Goal: Use online tool/utility: Utilize a website feature to perform a specific function

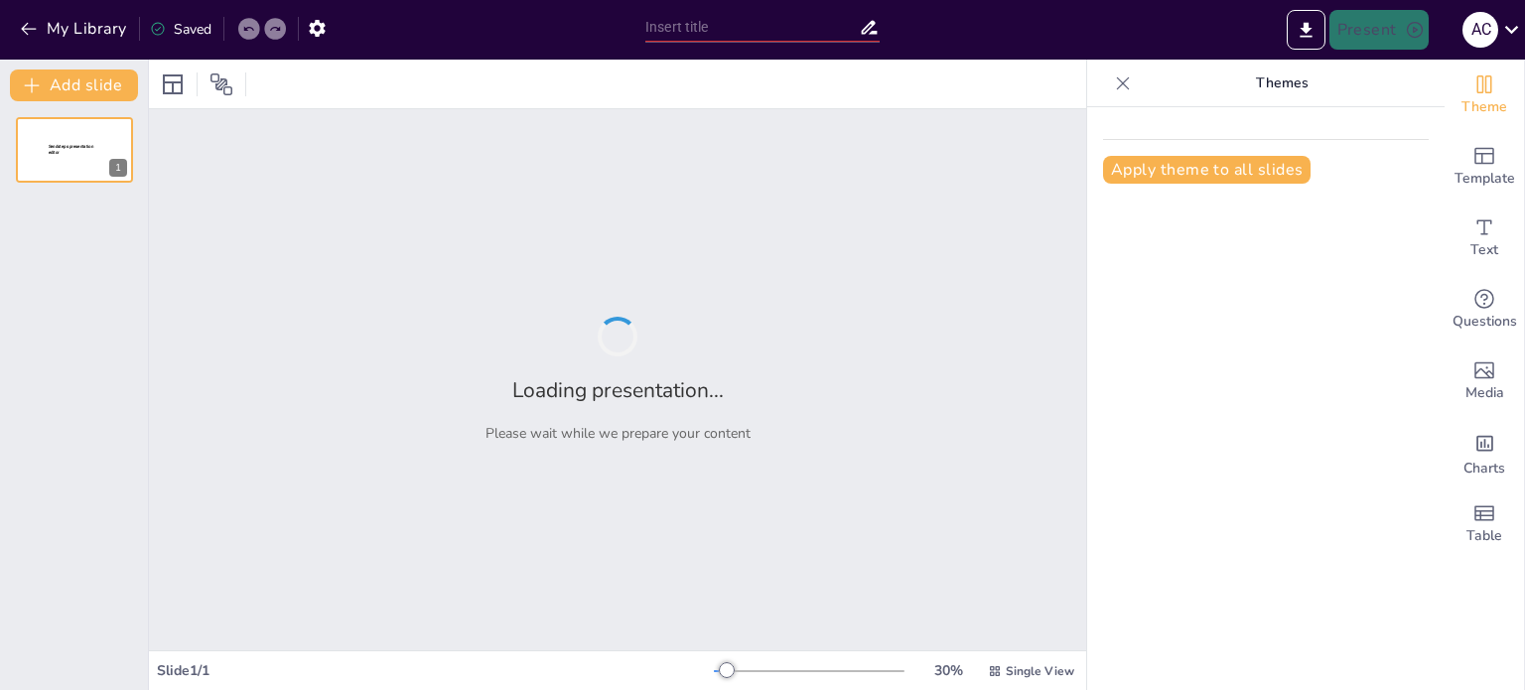
type input "The Impact of Local Translation on [MEDICAL_DATA] Regeneration: Exploring Extri…"
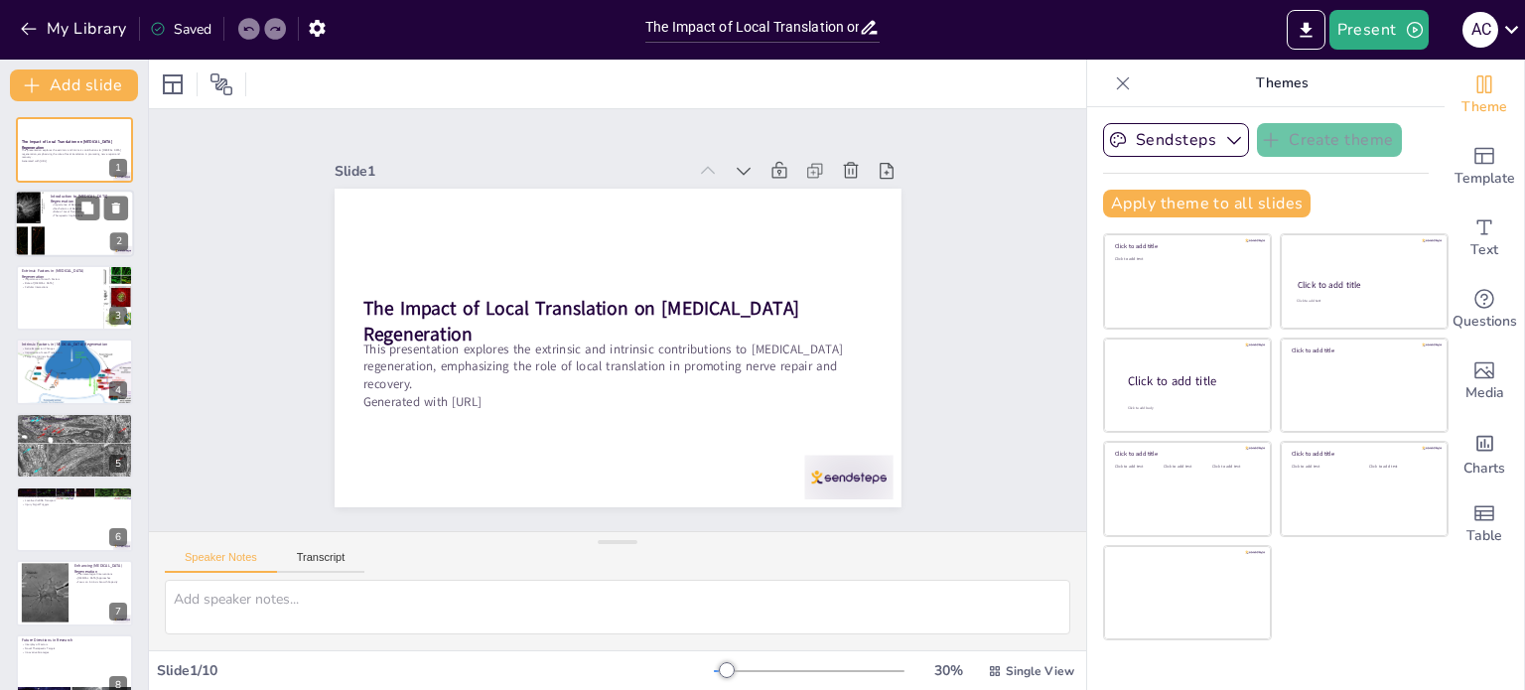
click at [72, 223] on div at bounding box center [74, 225] width 119 height 68
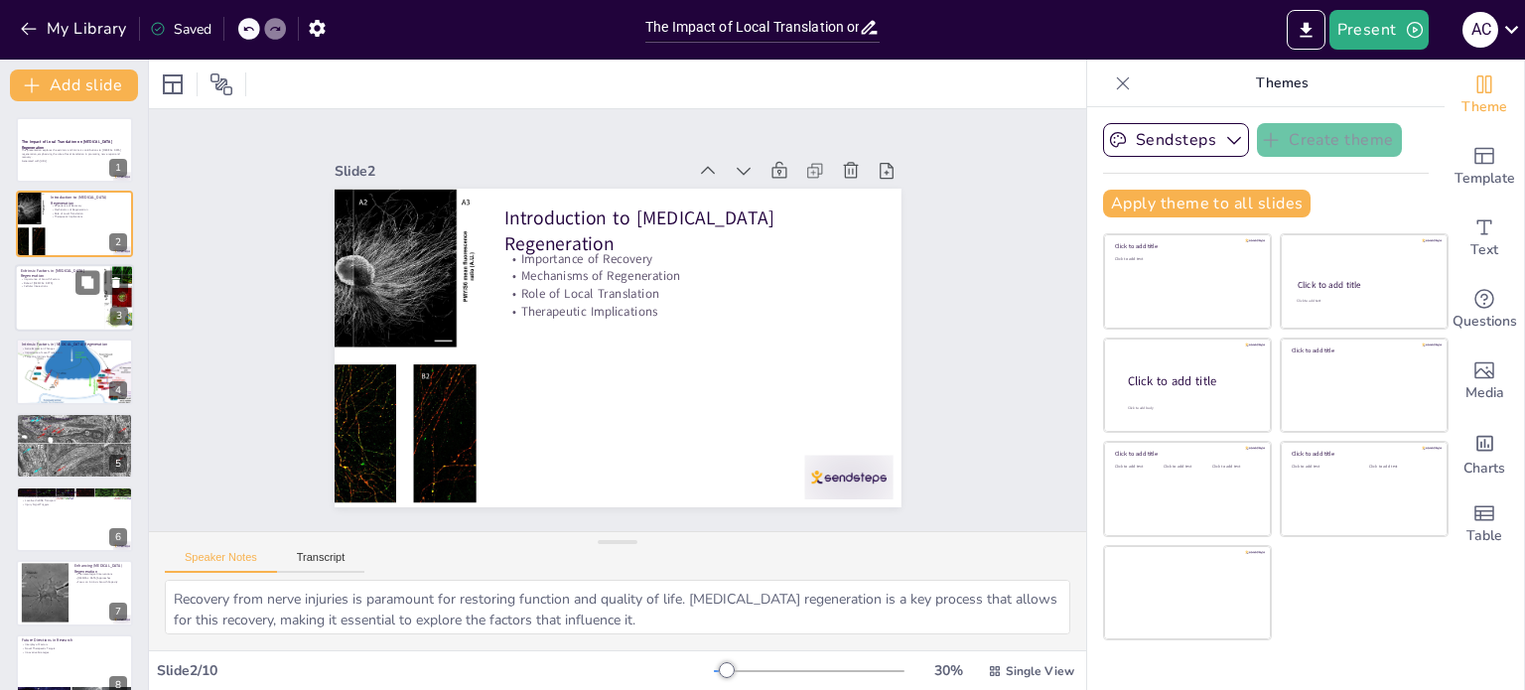
click at [75, 308] on div at bounding box center [74, 298] width 119 height 68
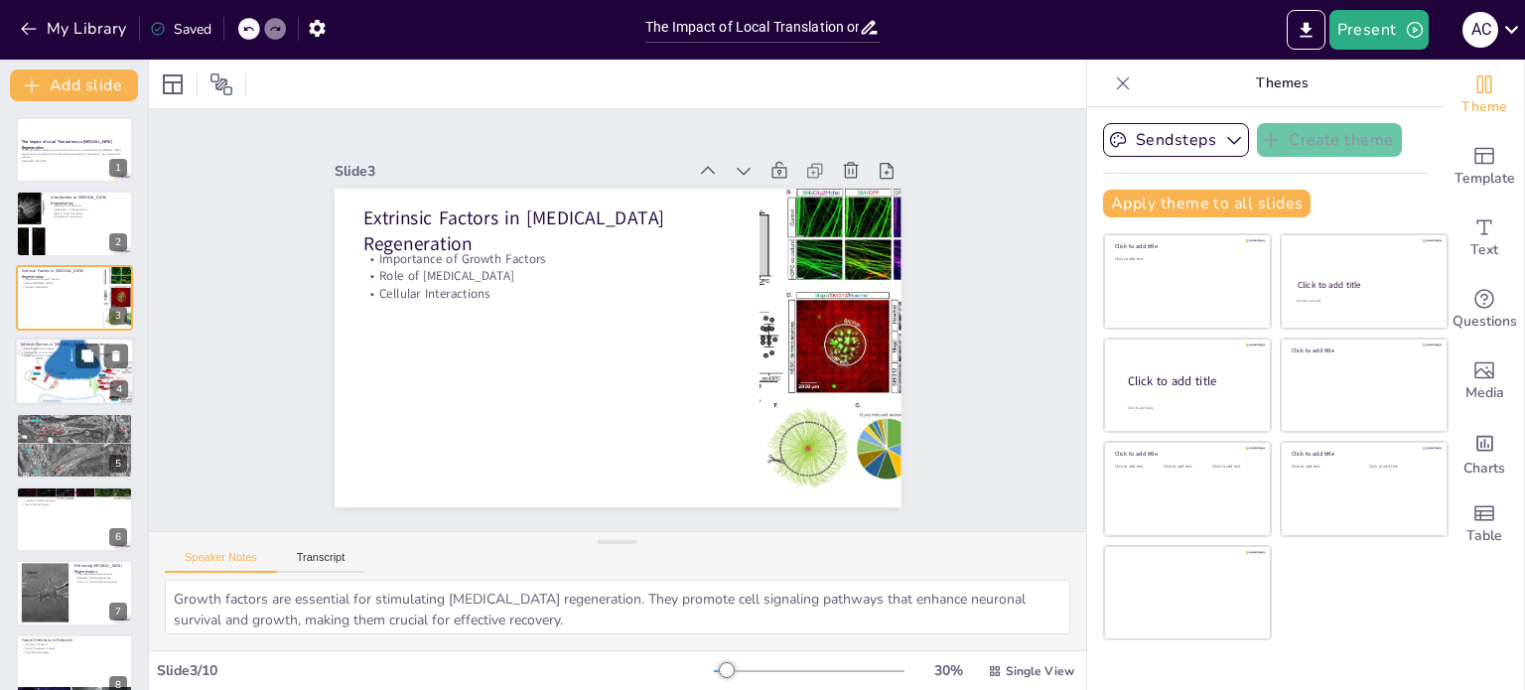
click at [92, 387] on div at bounding box center [74, 371] width 119 height 81
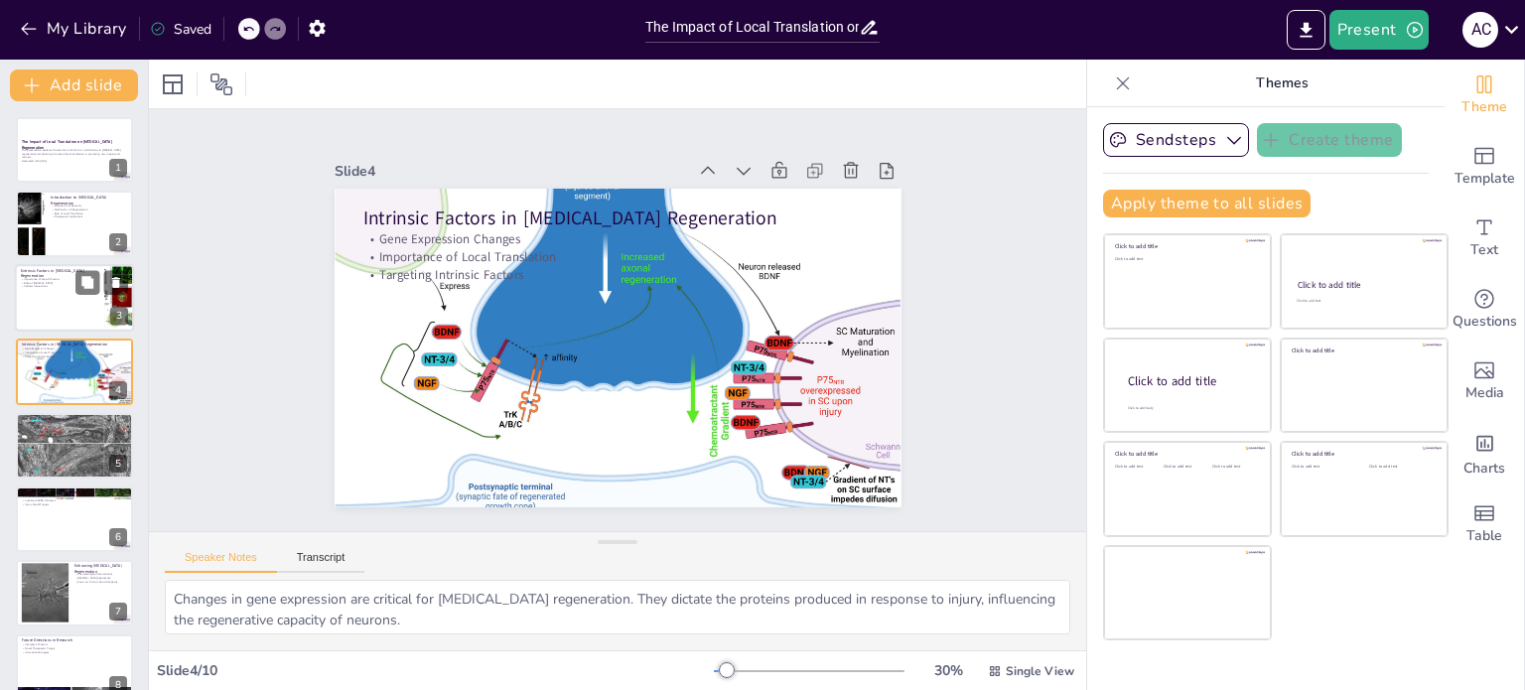
click at [71, 301] on div at bounding box center [74, 298] width 119 height 68
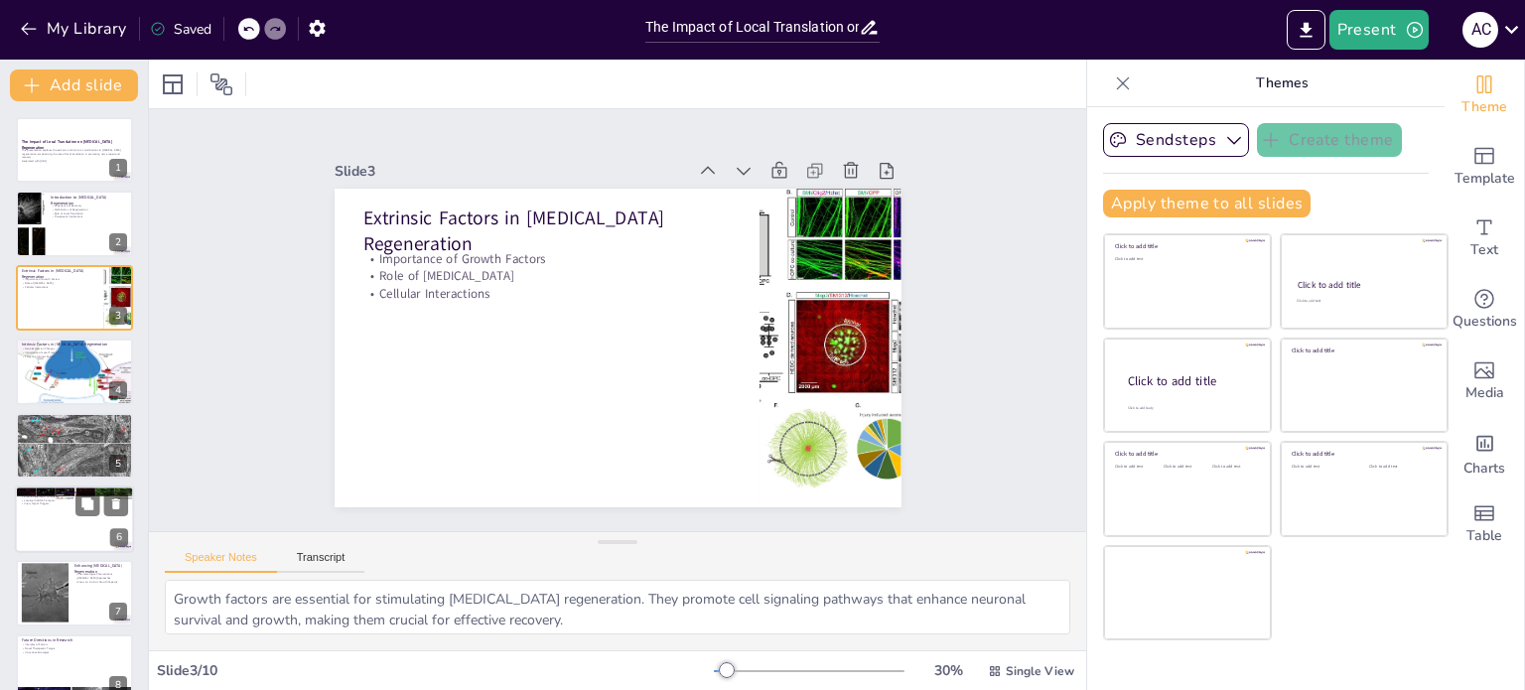
click at [48, 459] on div at bounding box center [74, 445] width 117 height 126
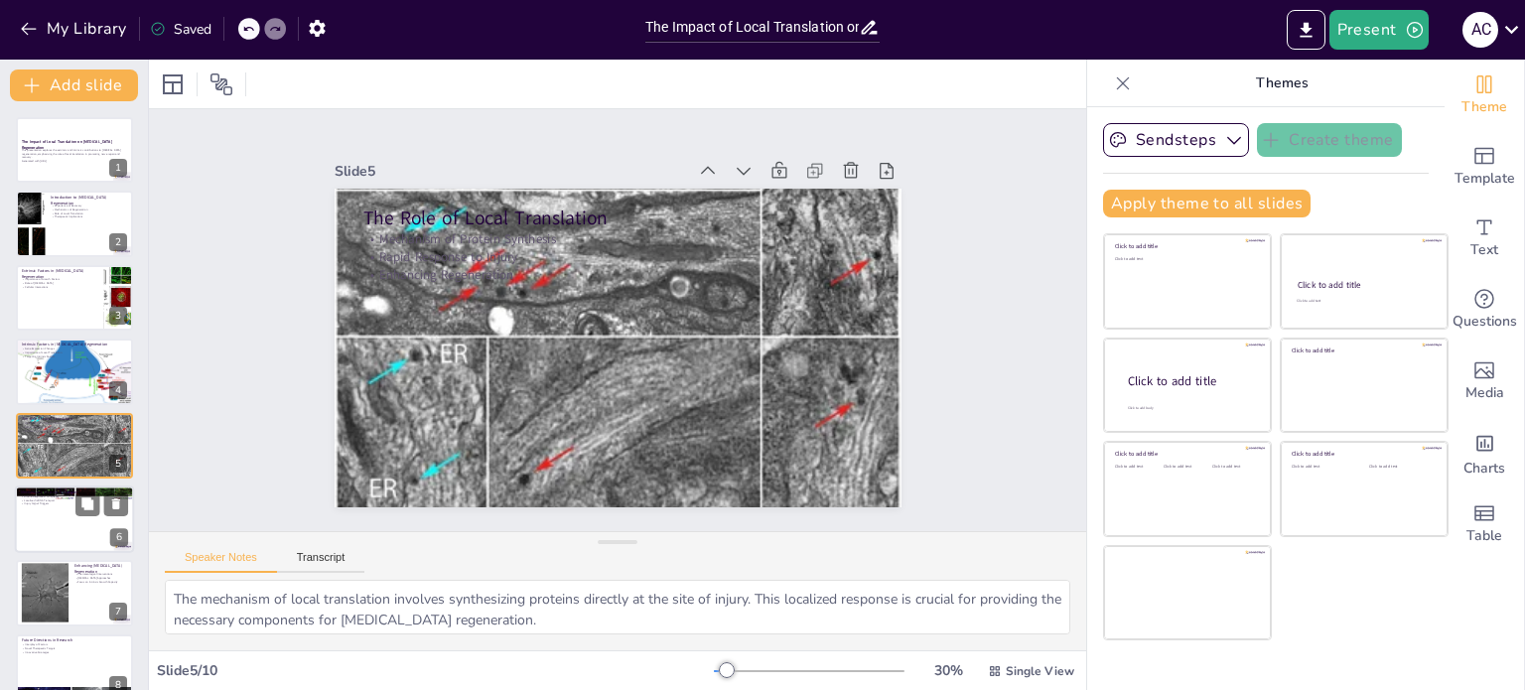
scroll to position [50, 0]
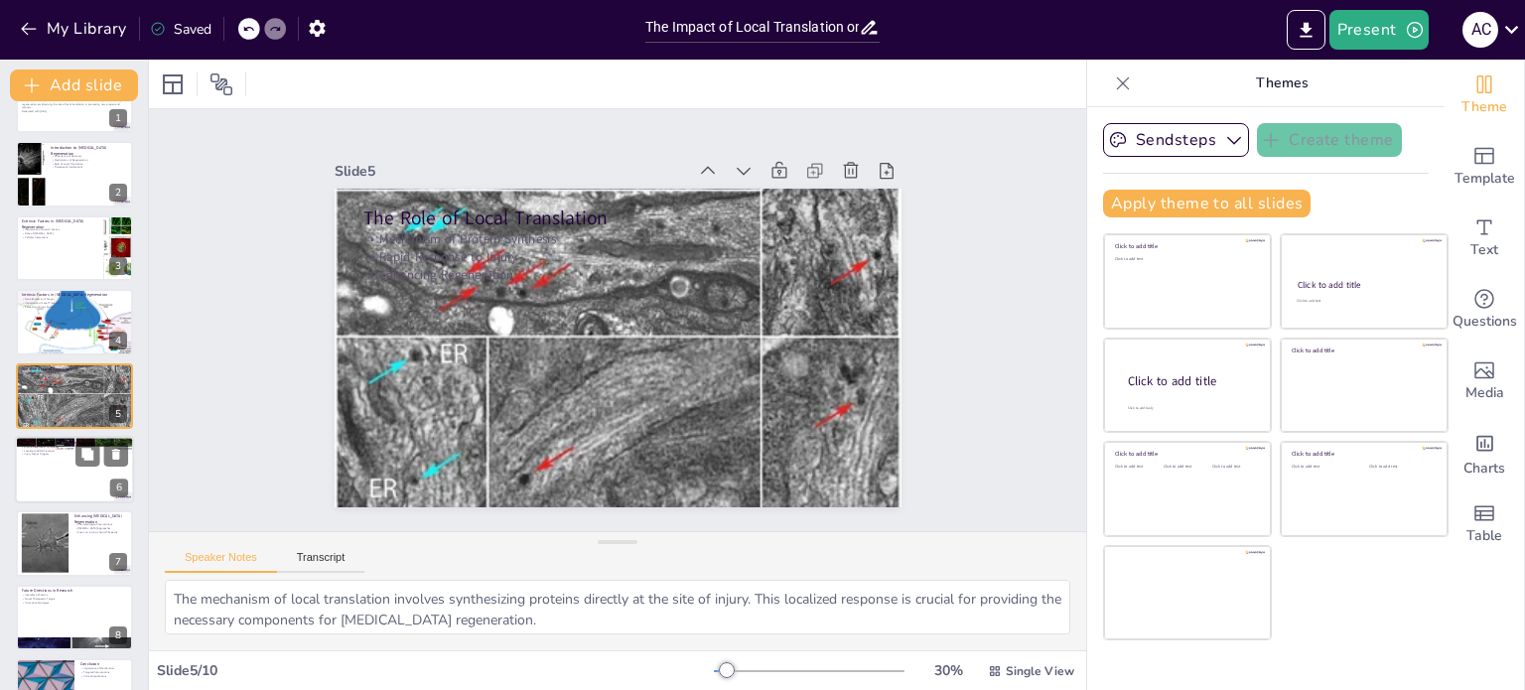
click at [68, 474] on div at bounding box center [74, 470] width 119 height 68
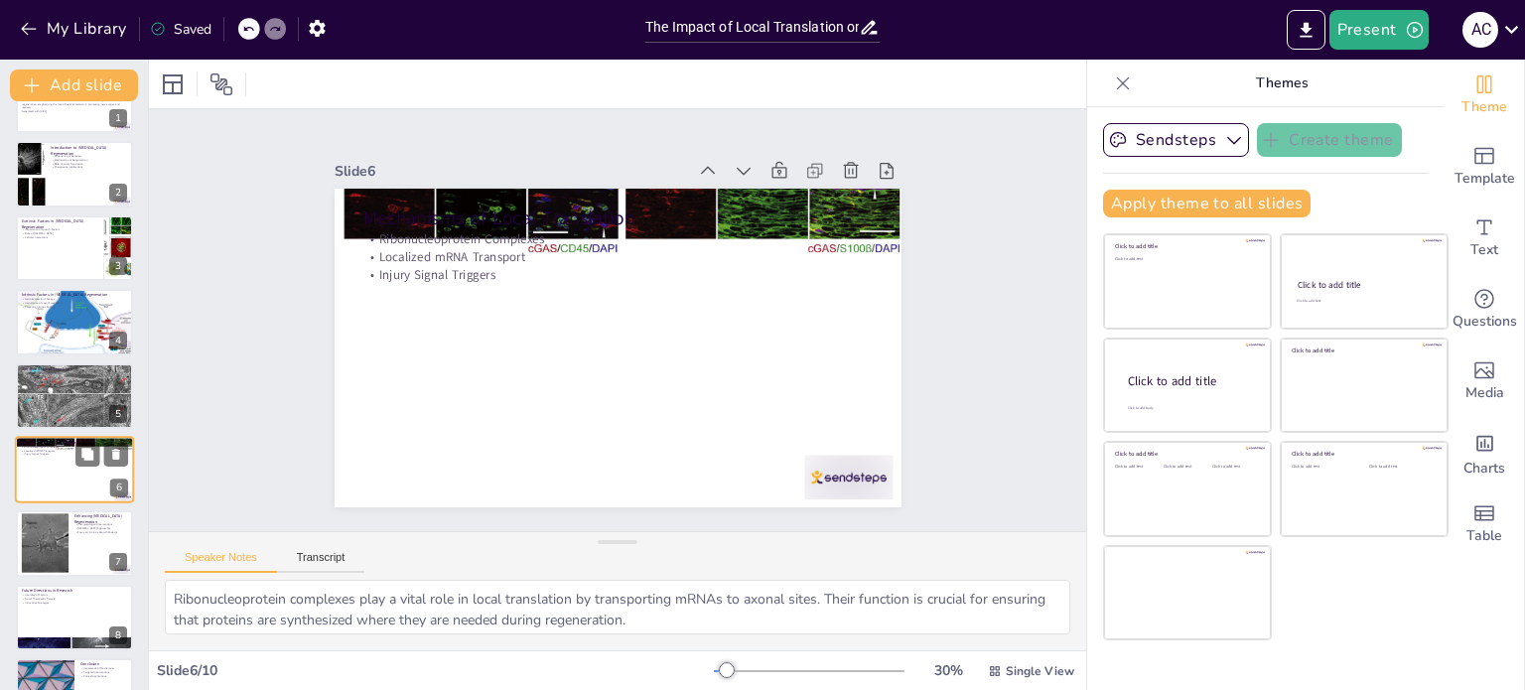
scroll to position [123, 0]
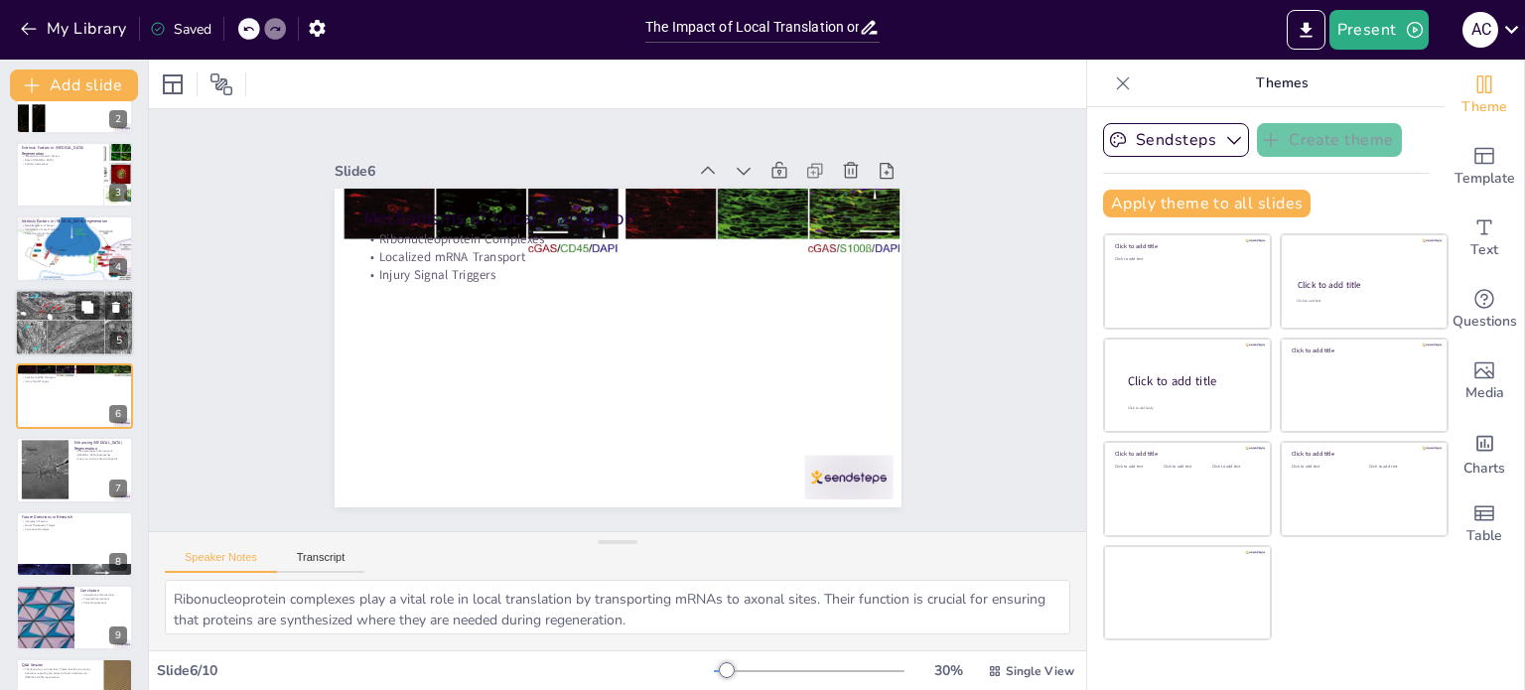
click at [52, 327] on div at bounding box center [74, 322] width 119 height 128
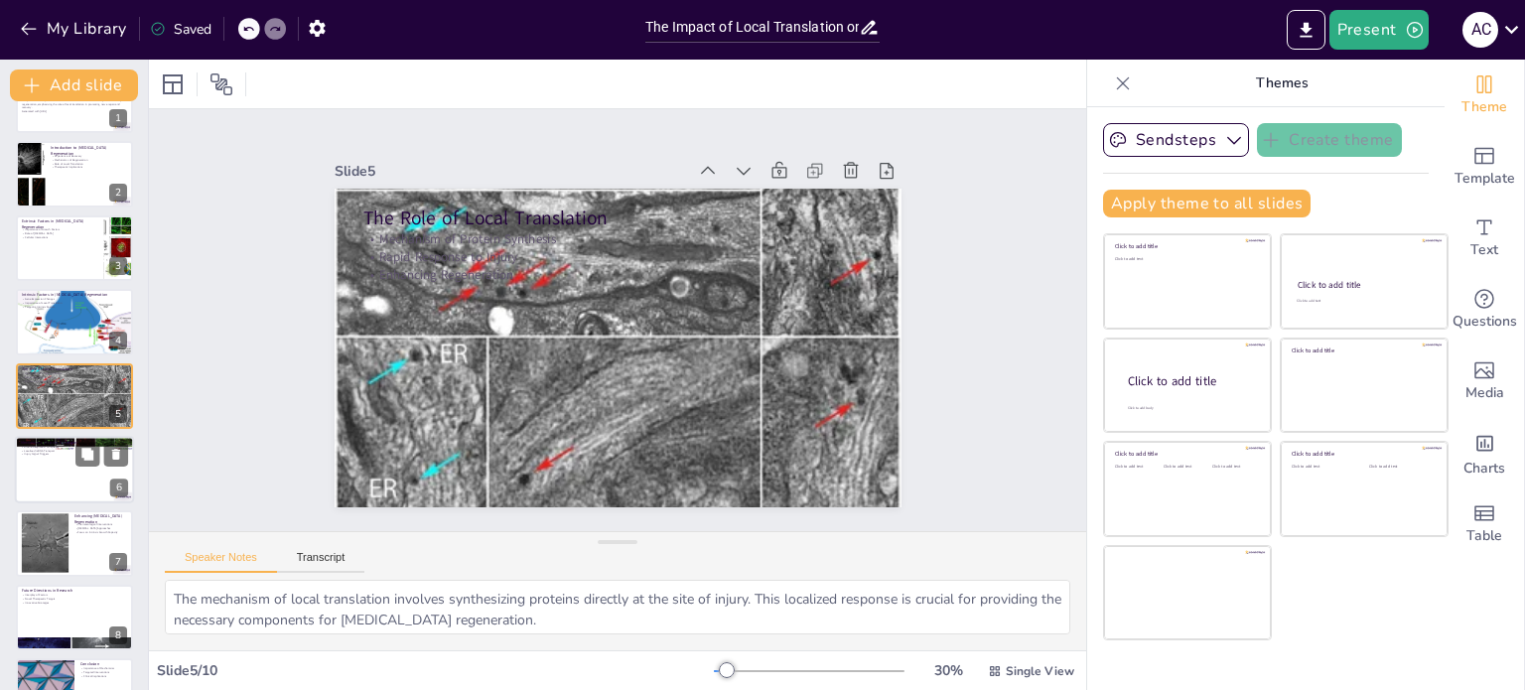
click at [65, 445] on p "Ribonucleoprotein Complexes" at bounding box center [74, 447] width 107 height 4
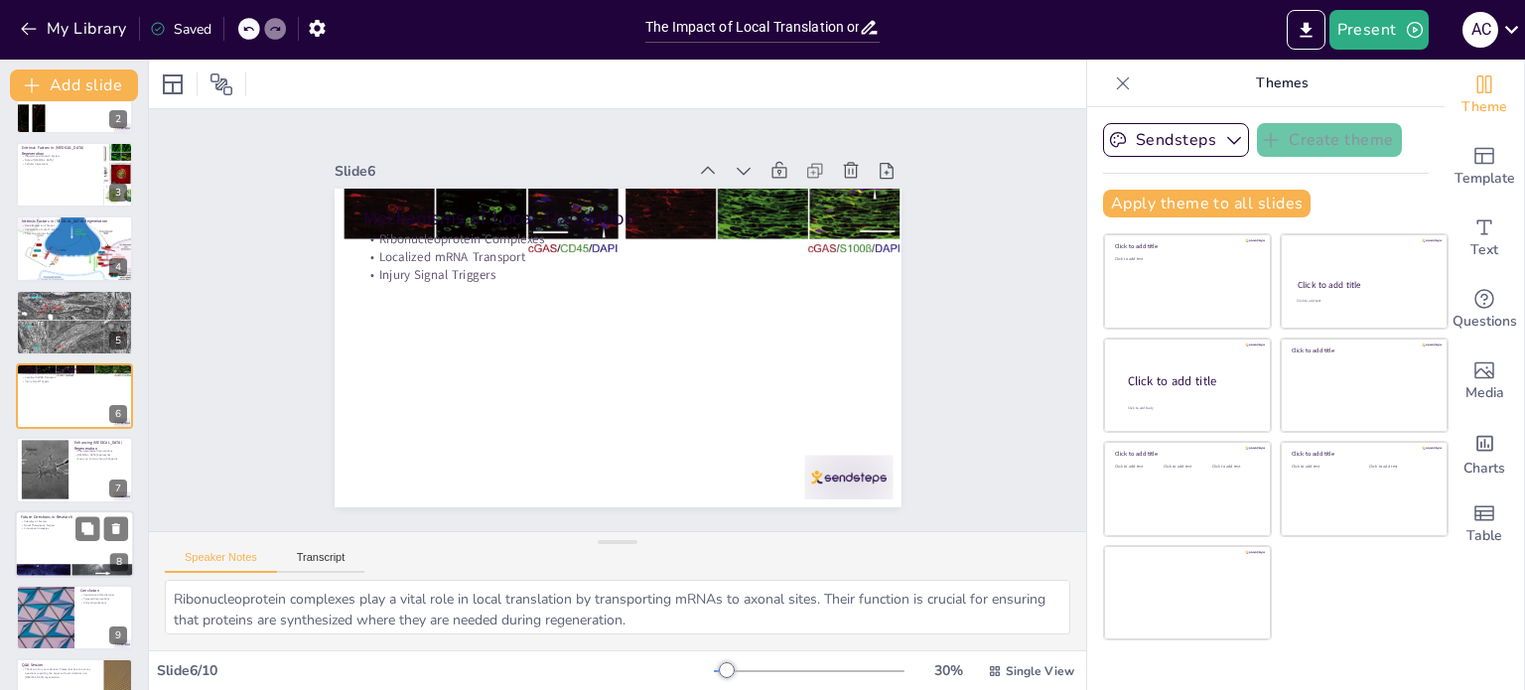
click at [71, 523] on p "Novel Therapeutic Targets" at bounding box center [74, 525] width 107 height 4
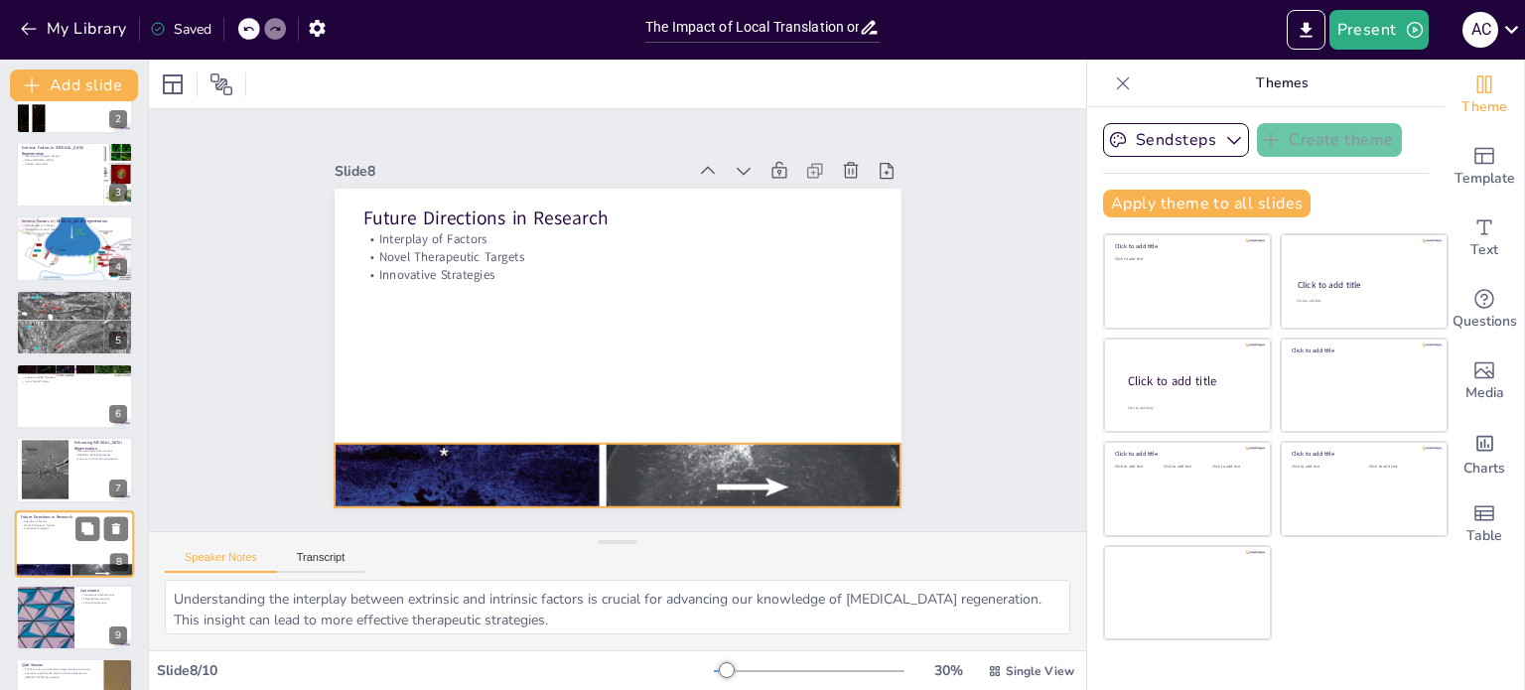
scroll to position [174, 0]
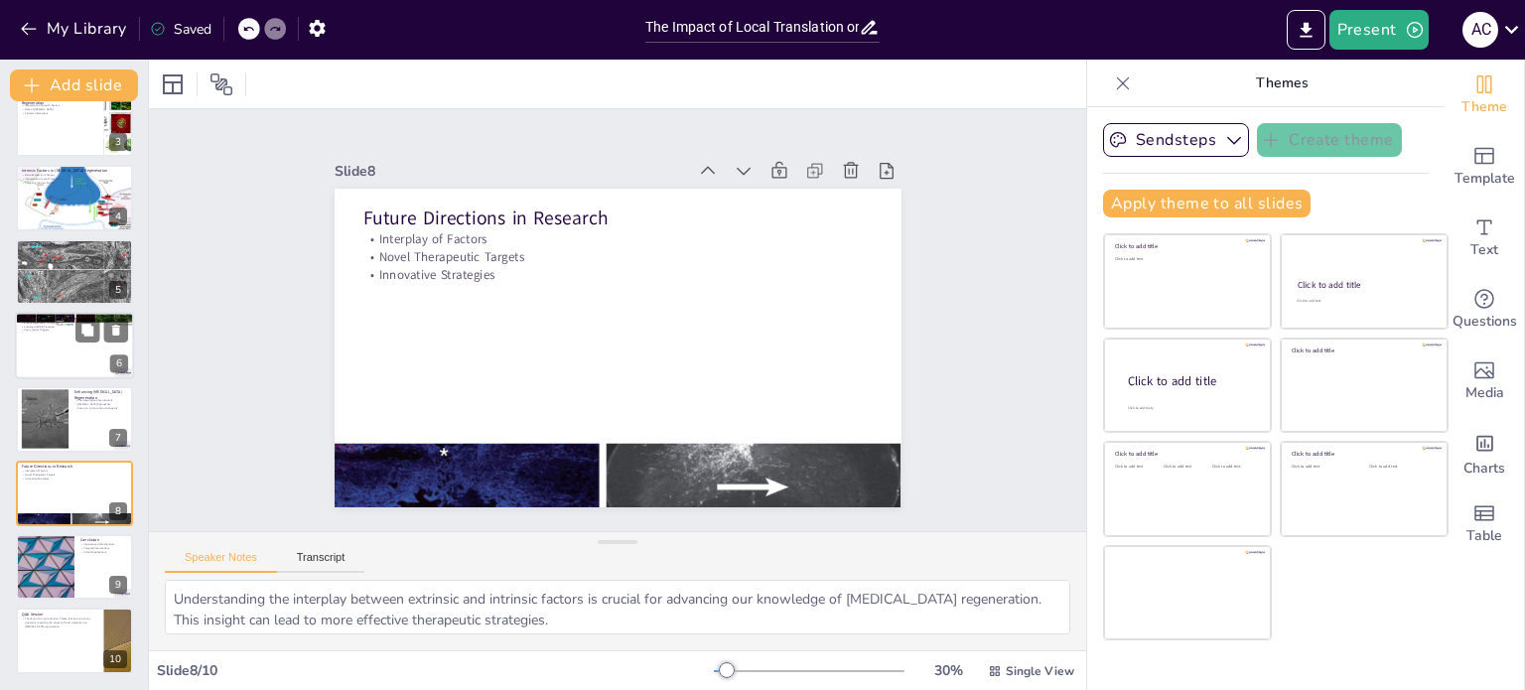
click at [62, 349] on div at bounding box center [74, 346] width 119 height 68
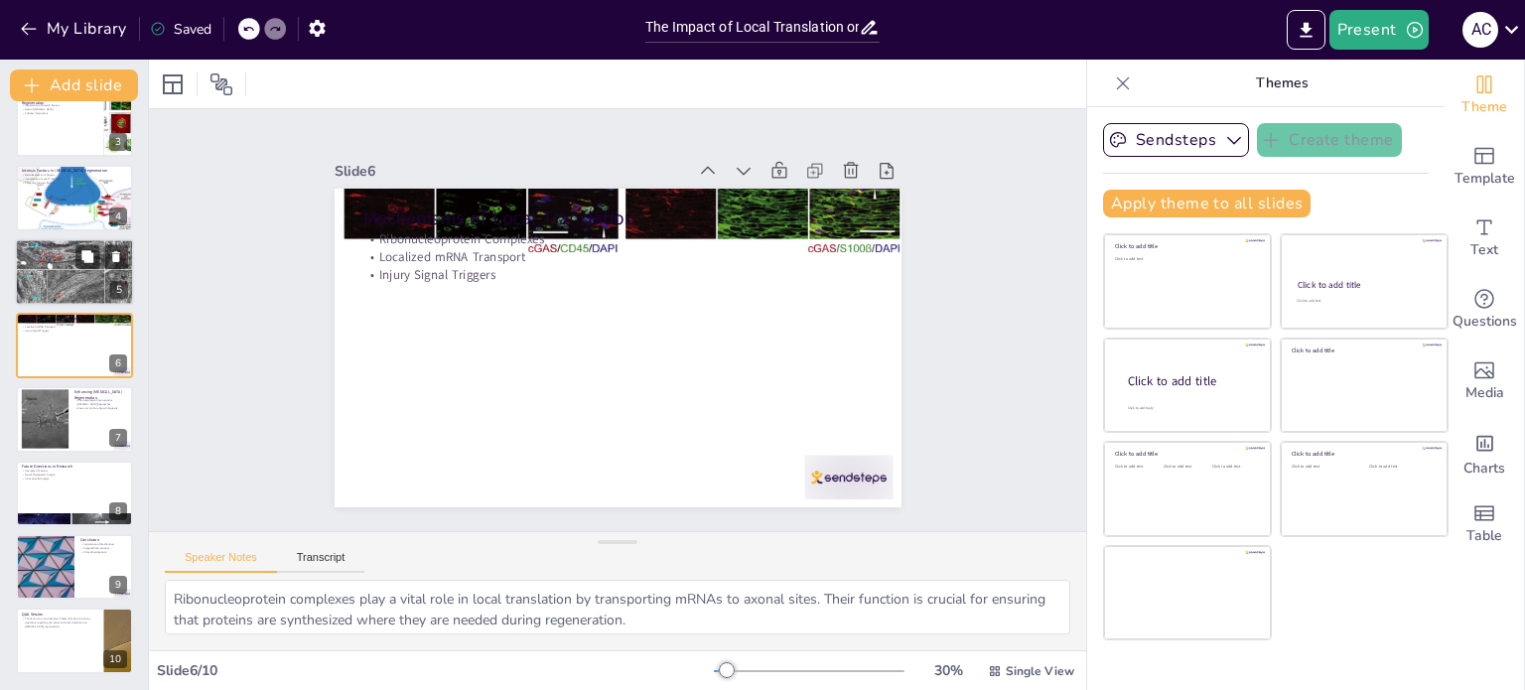
scroll to position [123, 0]
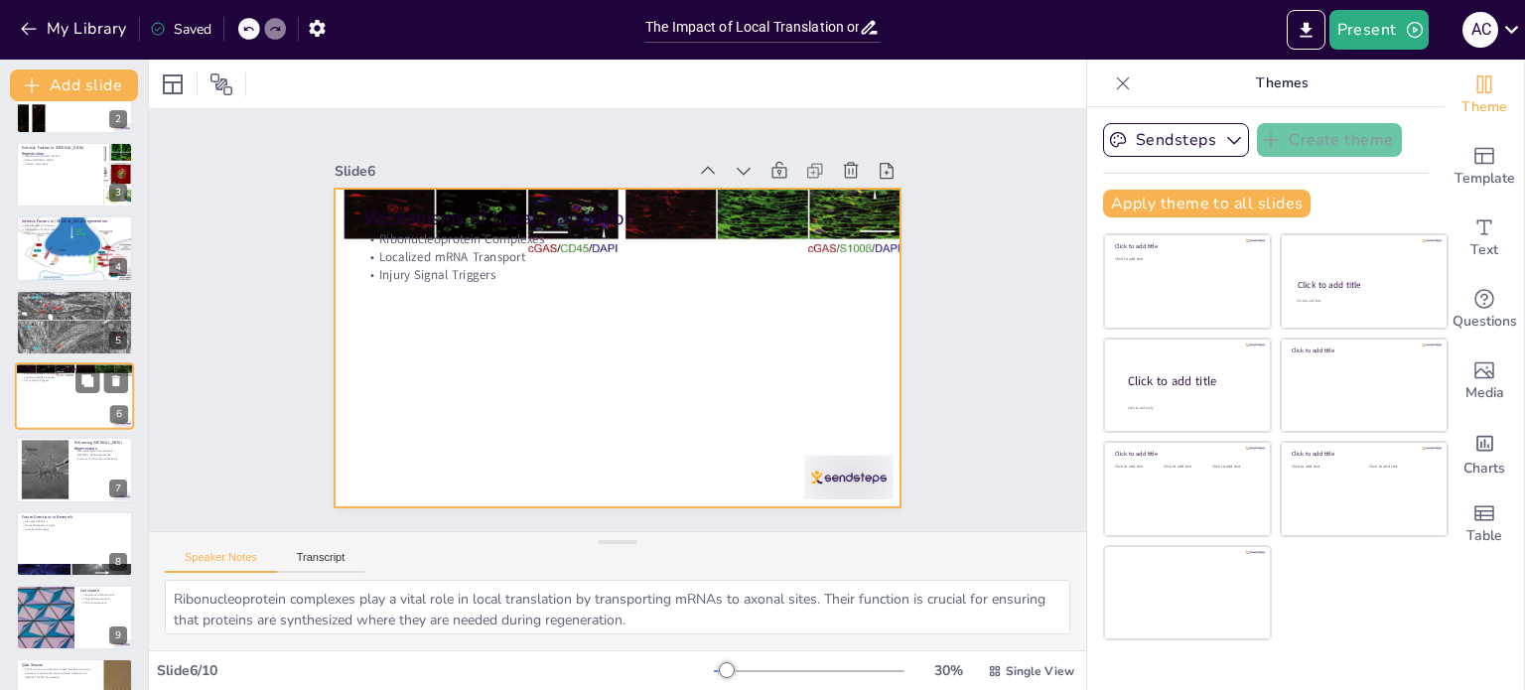
click at [64, 417] on div at bounding box center [74, 396] width 119 height 68
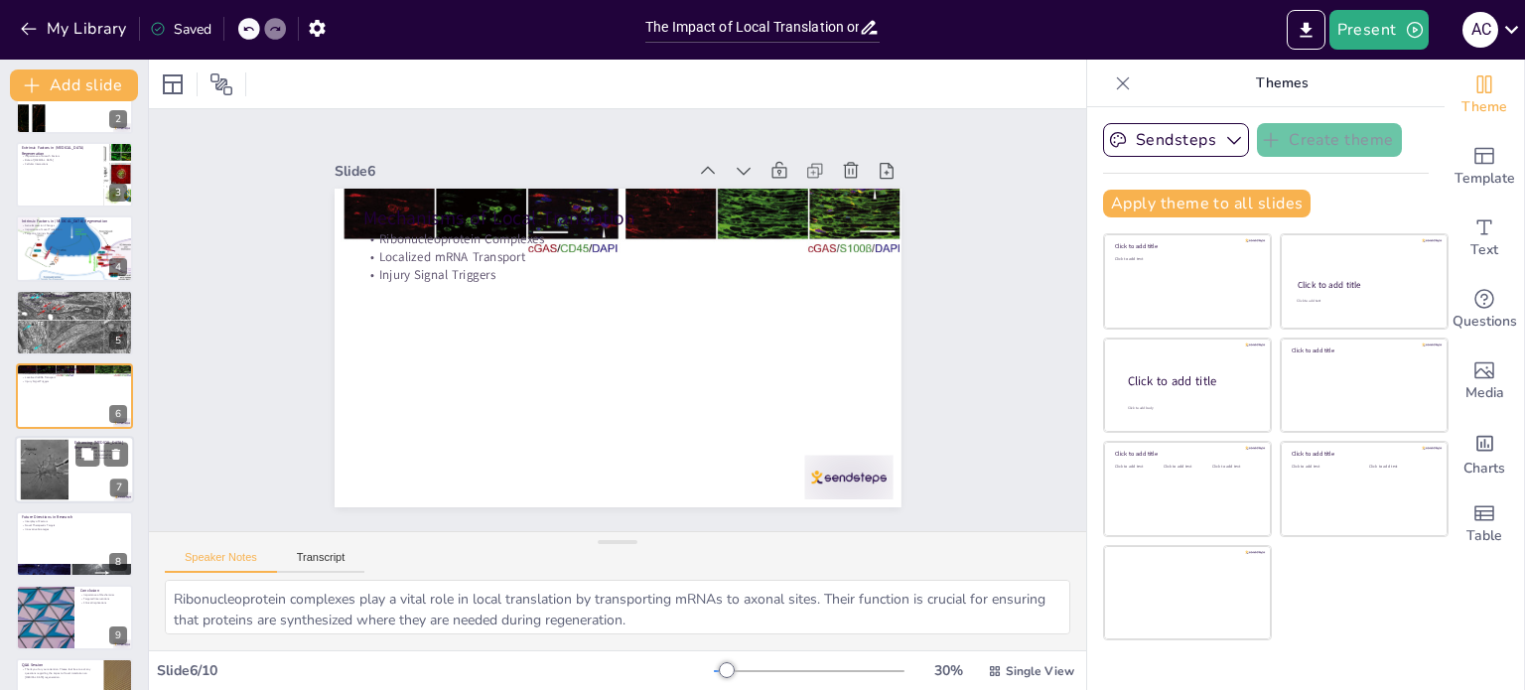
click at [64, 464] on div at bounding box center [44, 470] width 65 height 61
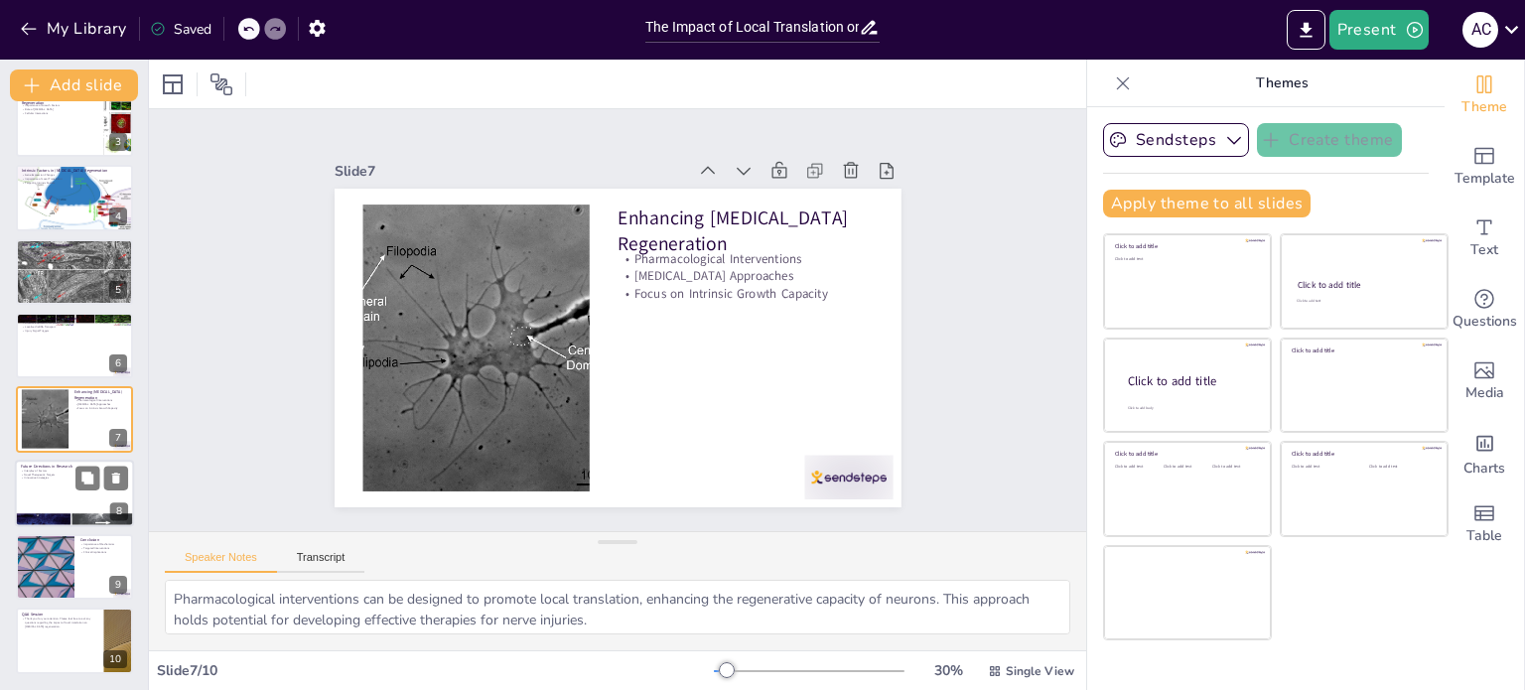
click at [40, 460] on div "Future Directions in Research Interplay of Factors Novel Therapeutic Targets In…" at bounding box center [74, 460] width 119 height 0
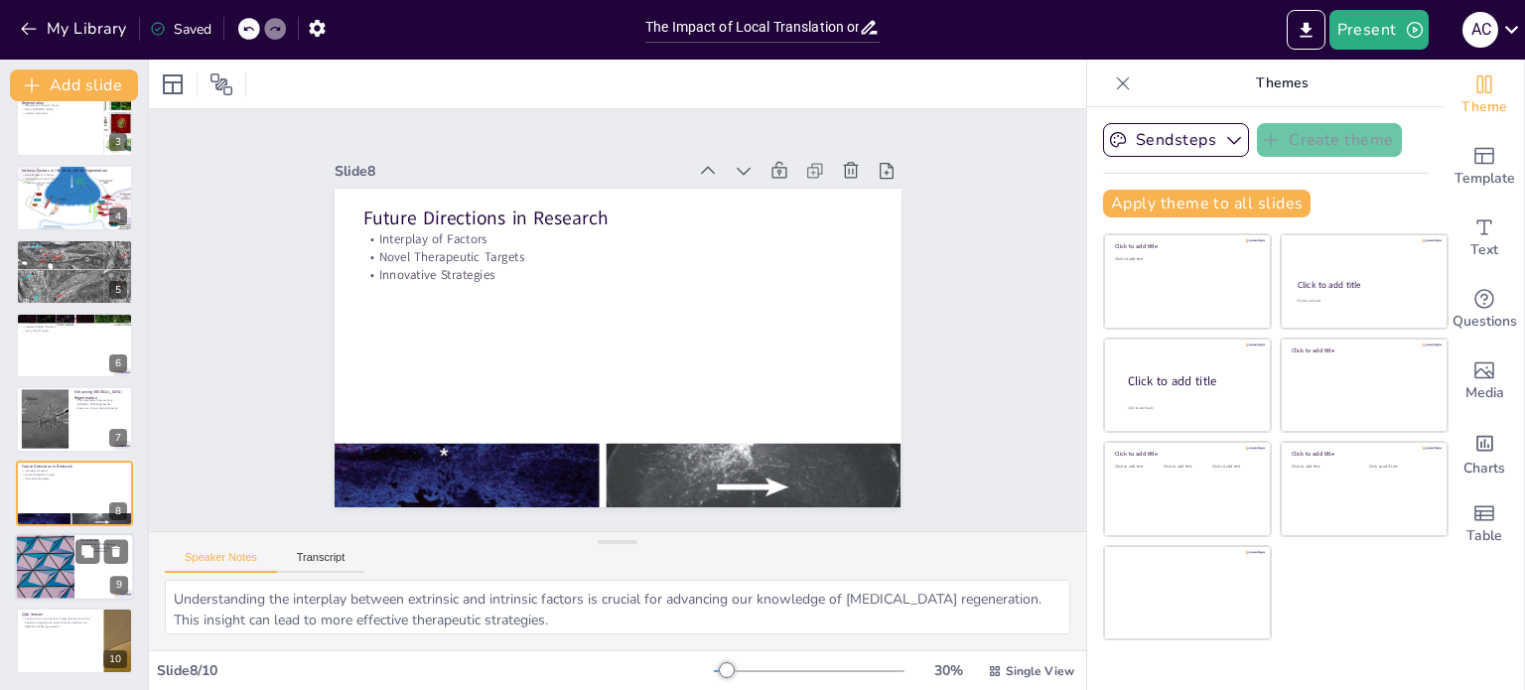
click at [55, 568] on div at bounding box center [44, 567] width 119 height 68
type textarea "The mechanisms of local translation are fundamental for understanding [MEDICAL_…"
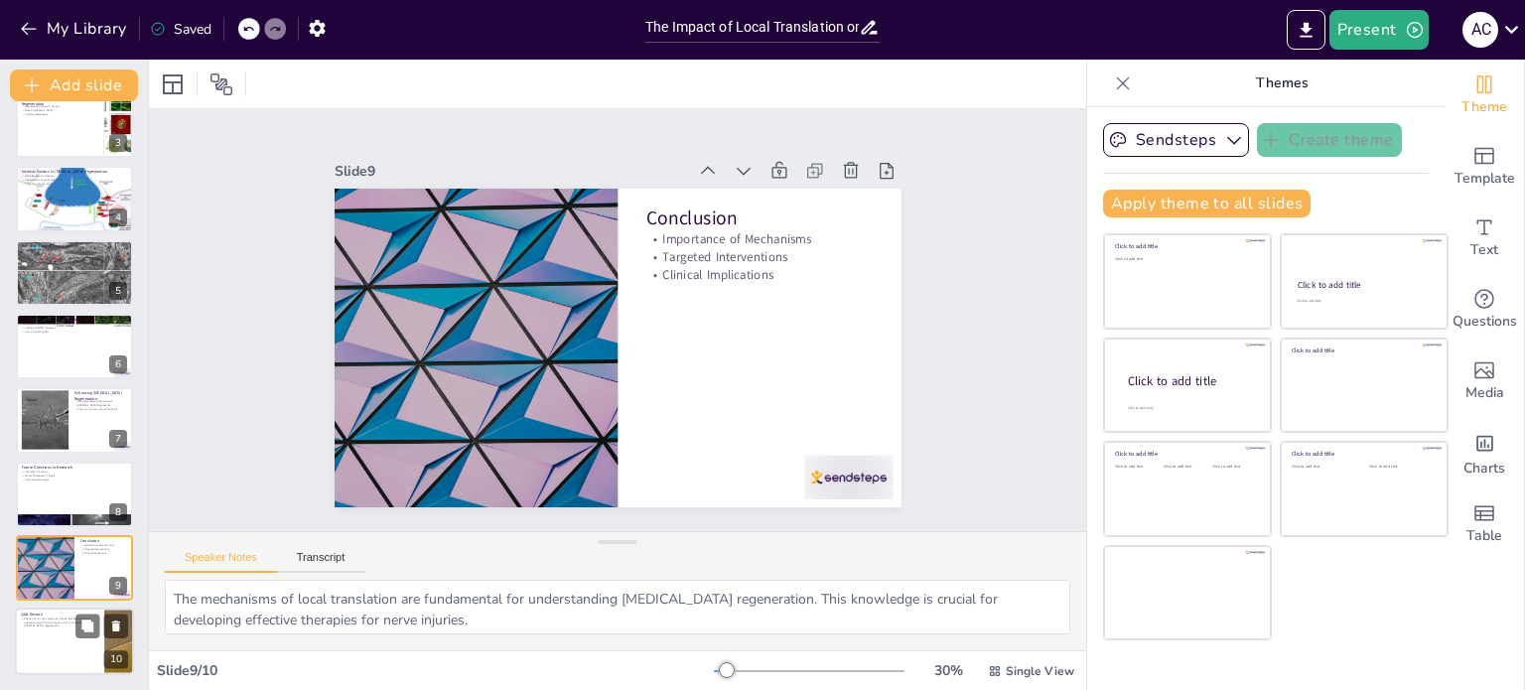
click at [52, 636] on div at bounding box center [74, 643] width 119 height 68
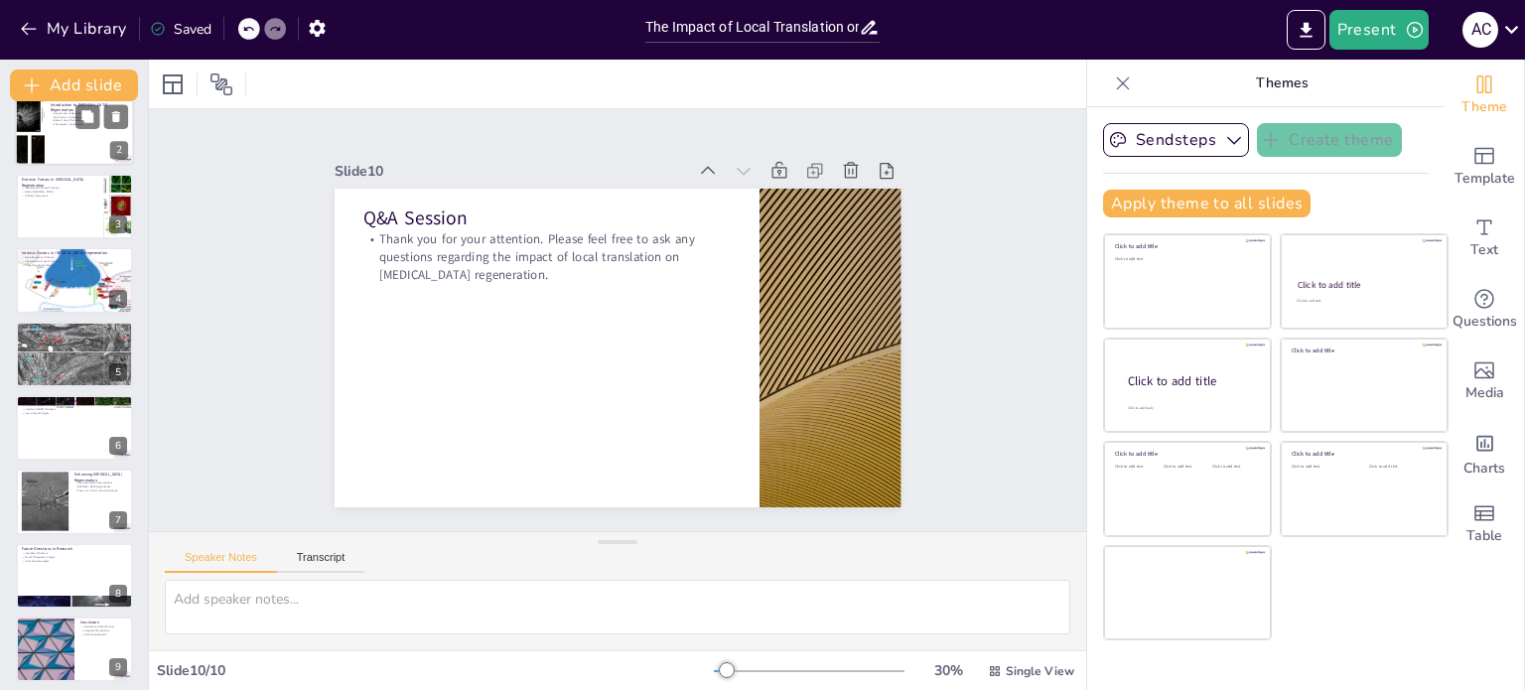
scroll to position [0, 0]
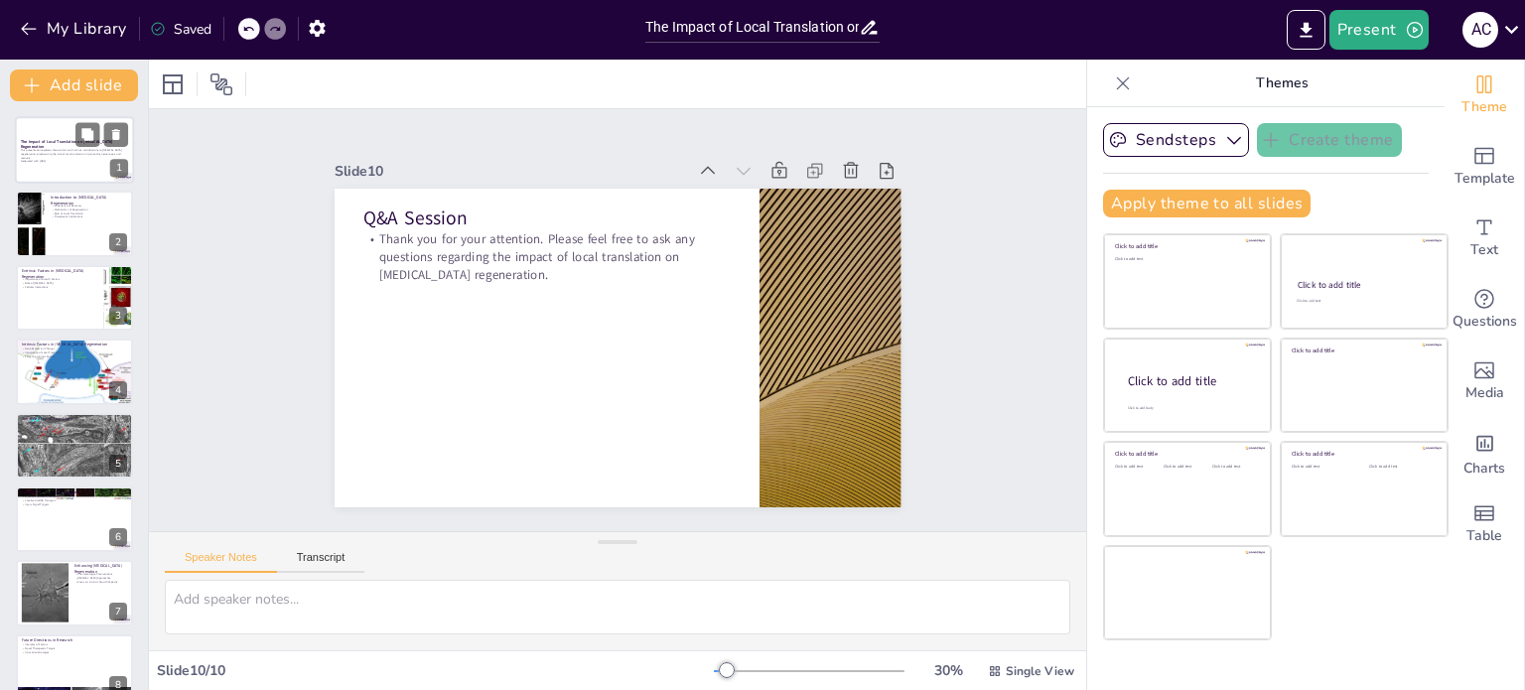
click at [72, 162] on div at bounding box center [74, 150] width 119 height 68
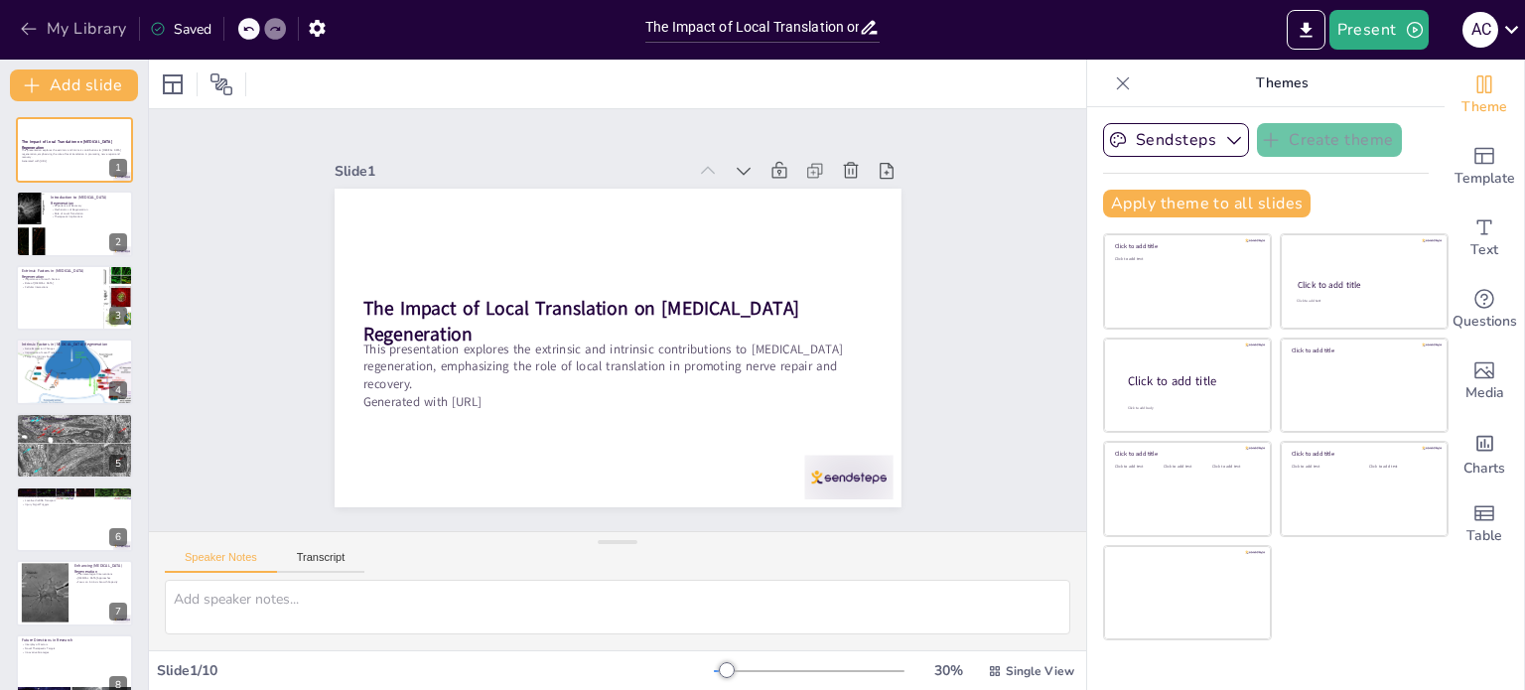
click at [42, 24] on button "My Library" at bounding box center [75, 29] width 120 height 32
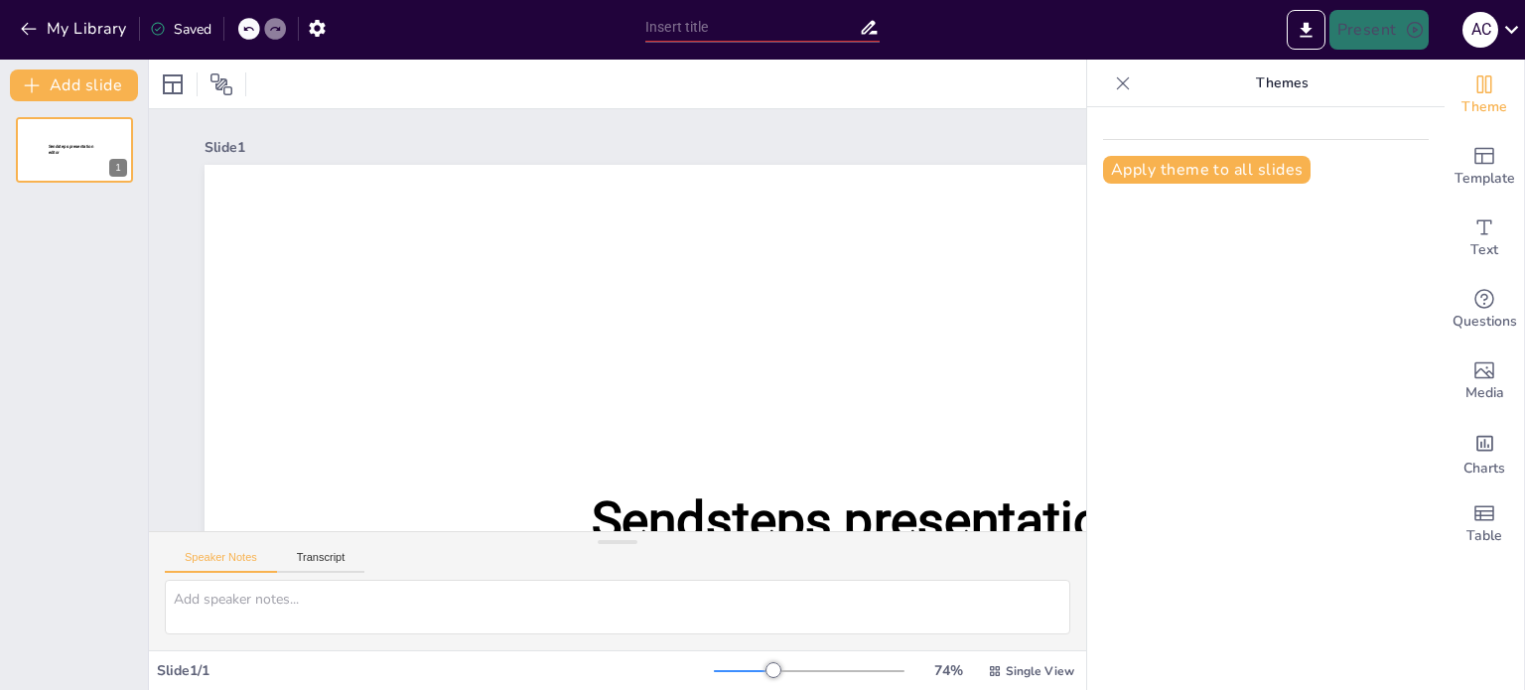
type input "The Impact of Local Translation on [MEDICAL_DATA] Regeneration: Exploring Extri…"
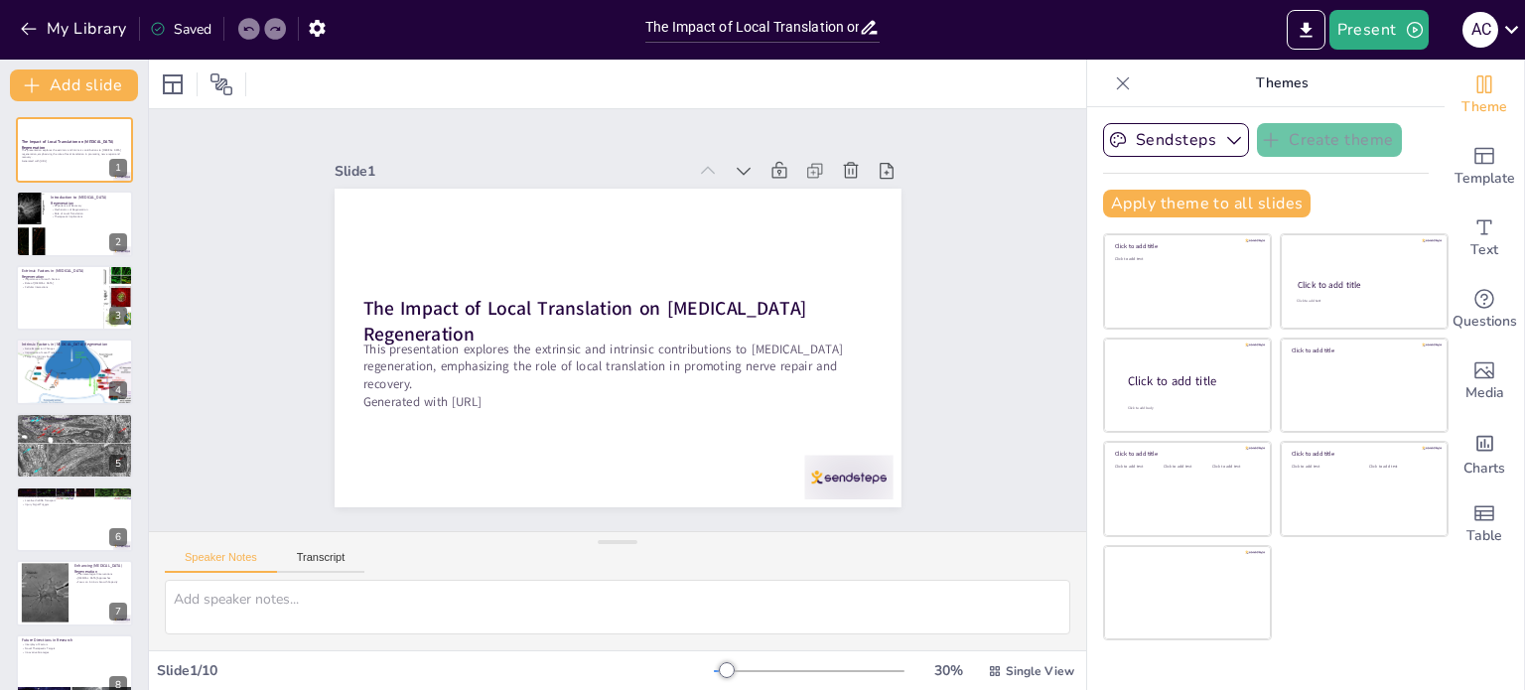
click at [1113, 79] on icon at bounding box center [1123, 83] width 20 height 20
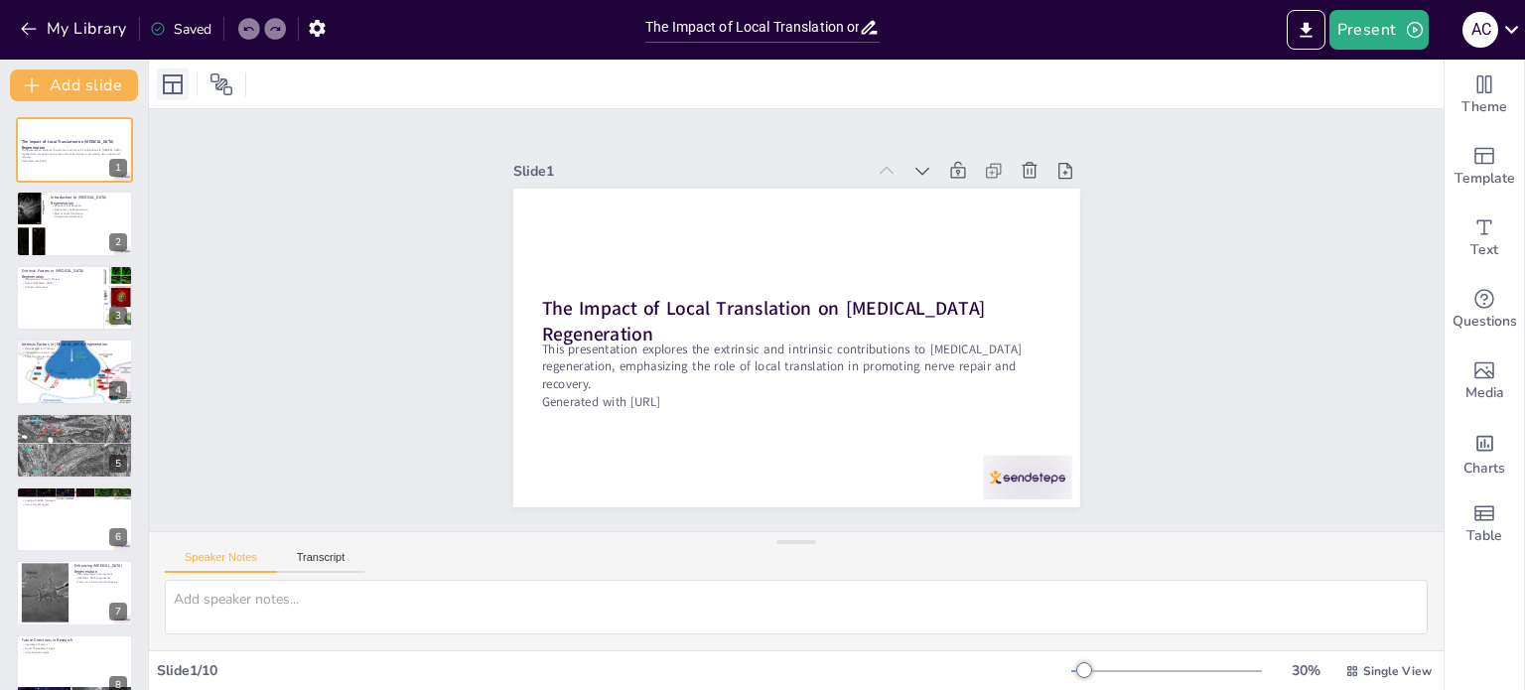
click at [166, 92] on icon at bounding box center [173, 84] width 20 height 20
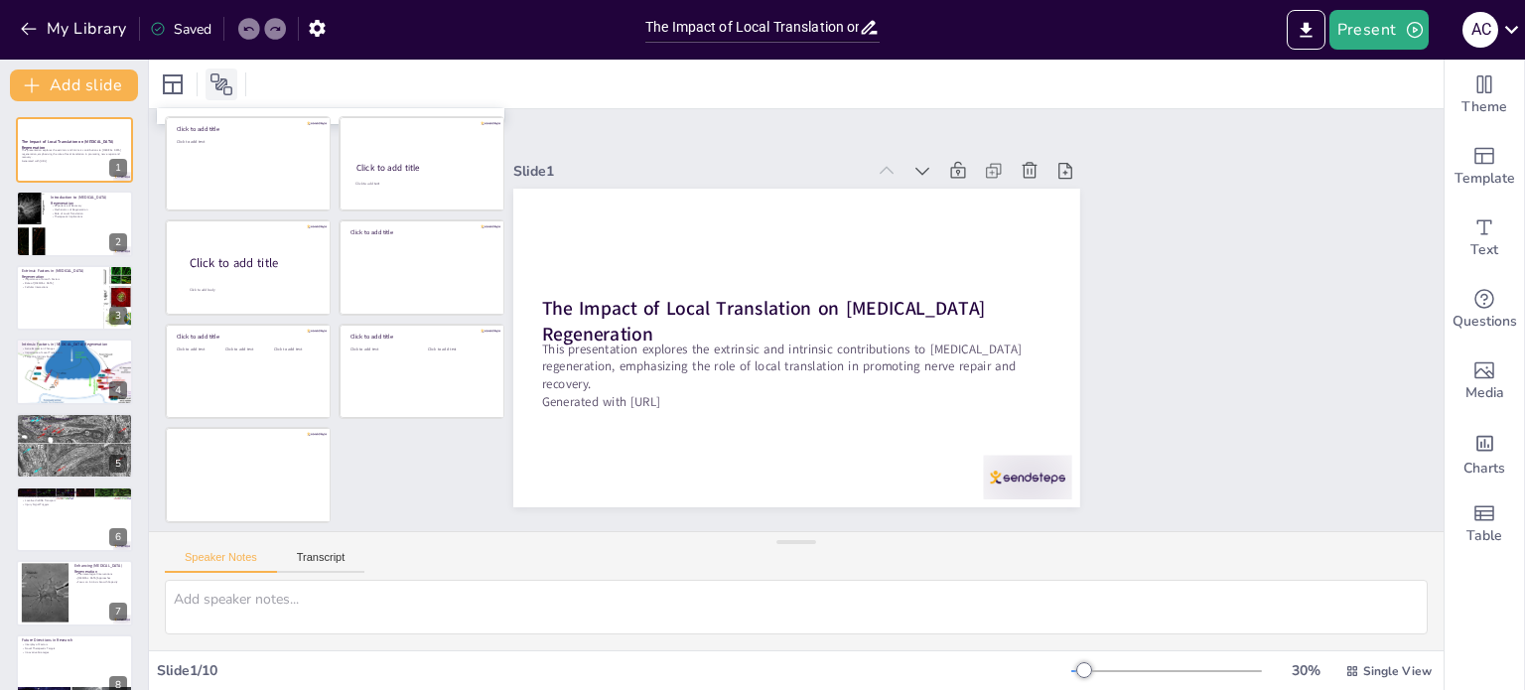
click at [211, 91] on icon at bounding box center [222, 84] width 24 height 24
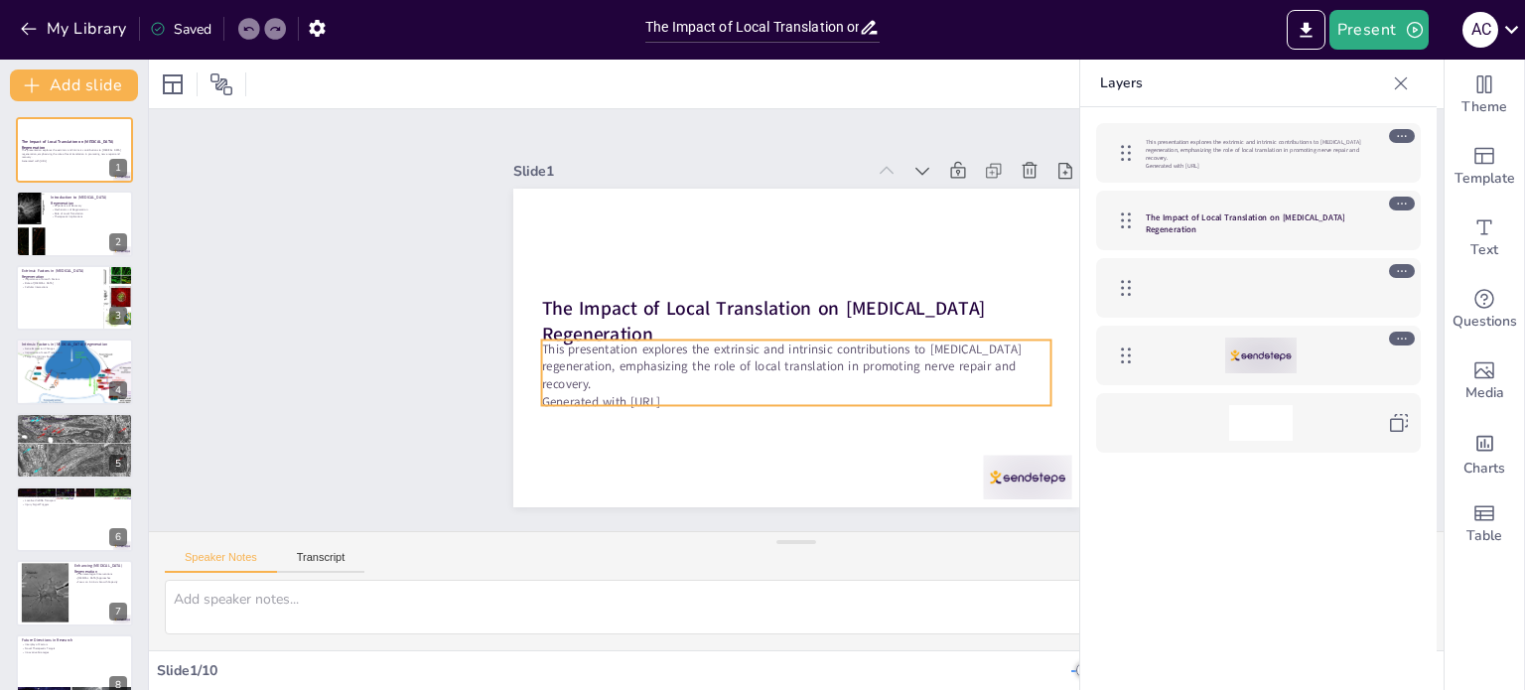
click at [1186, 162] on p "Generated with [URL]" at bounding box center [1260, 166] width 229 height 8
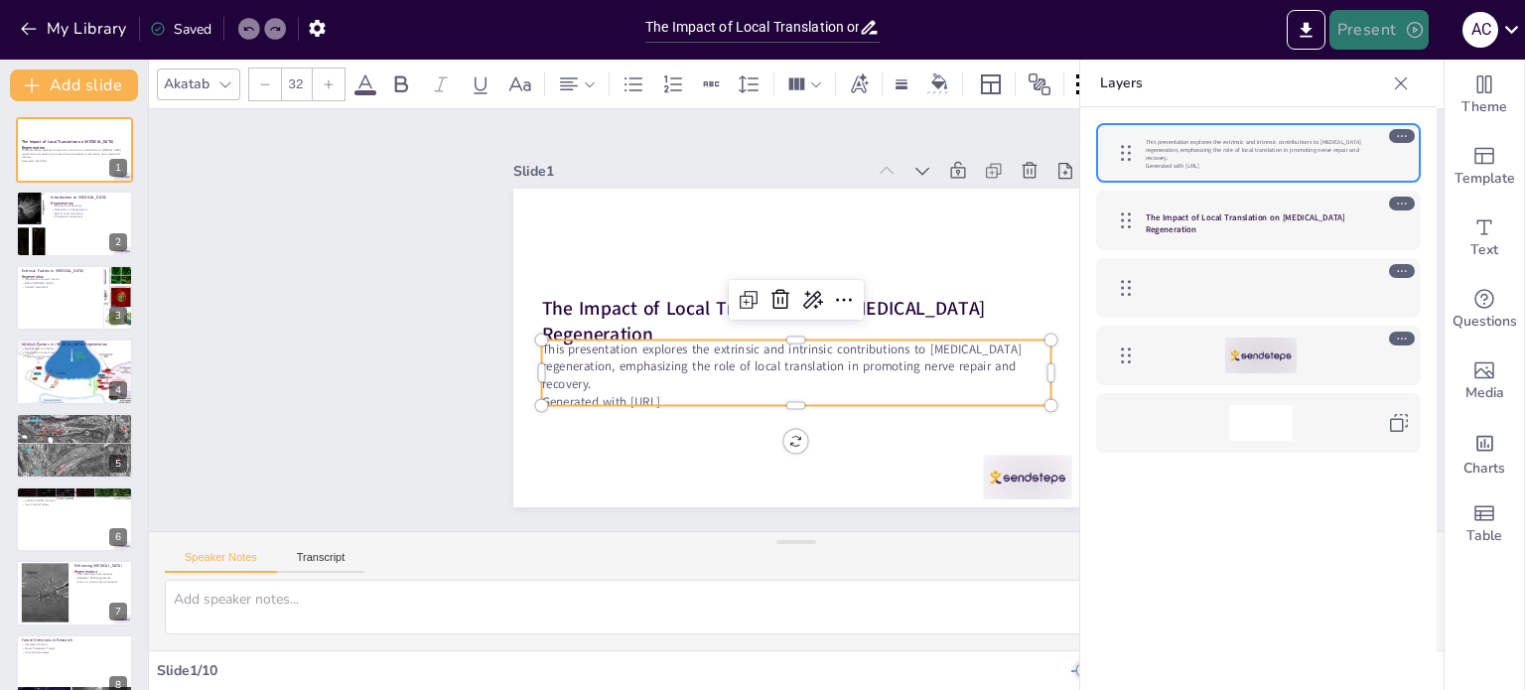
click at [1378, 44] on button "Present" at bounding box center [1379, 30] width 99 height 40
